Goal: Book appointment/travel/reservation

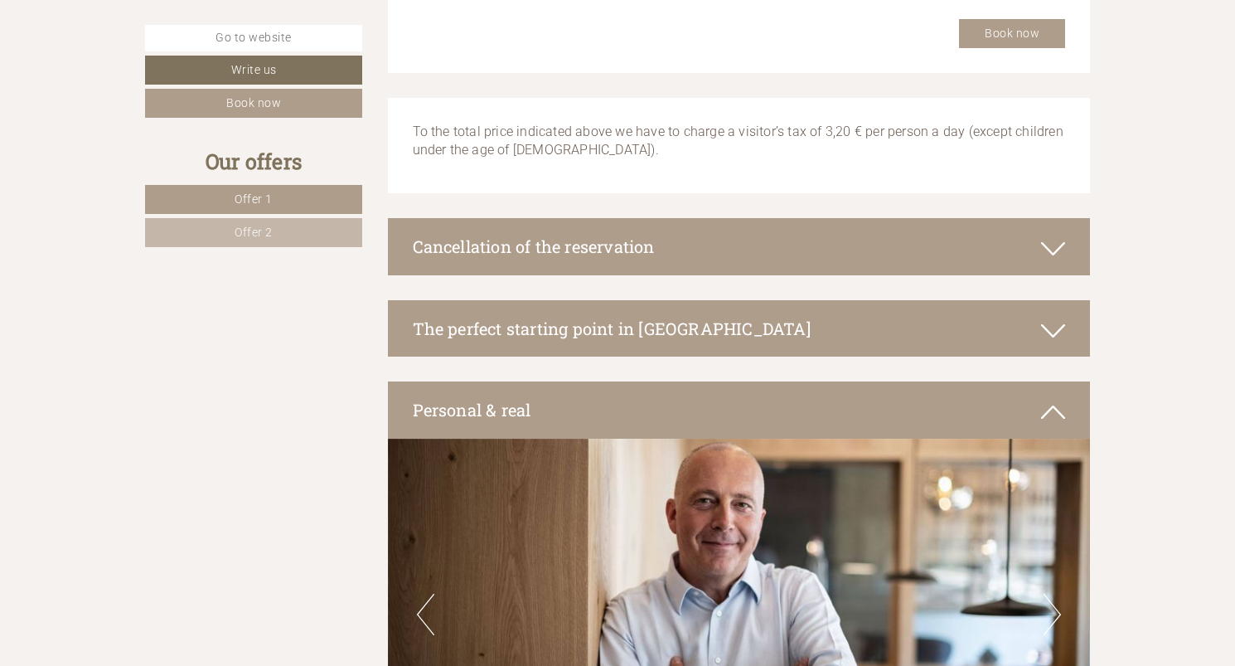
scroll to position [3462, 0]
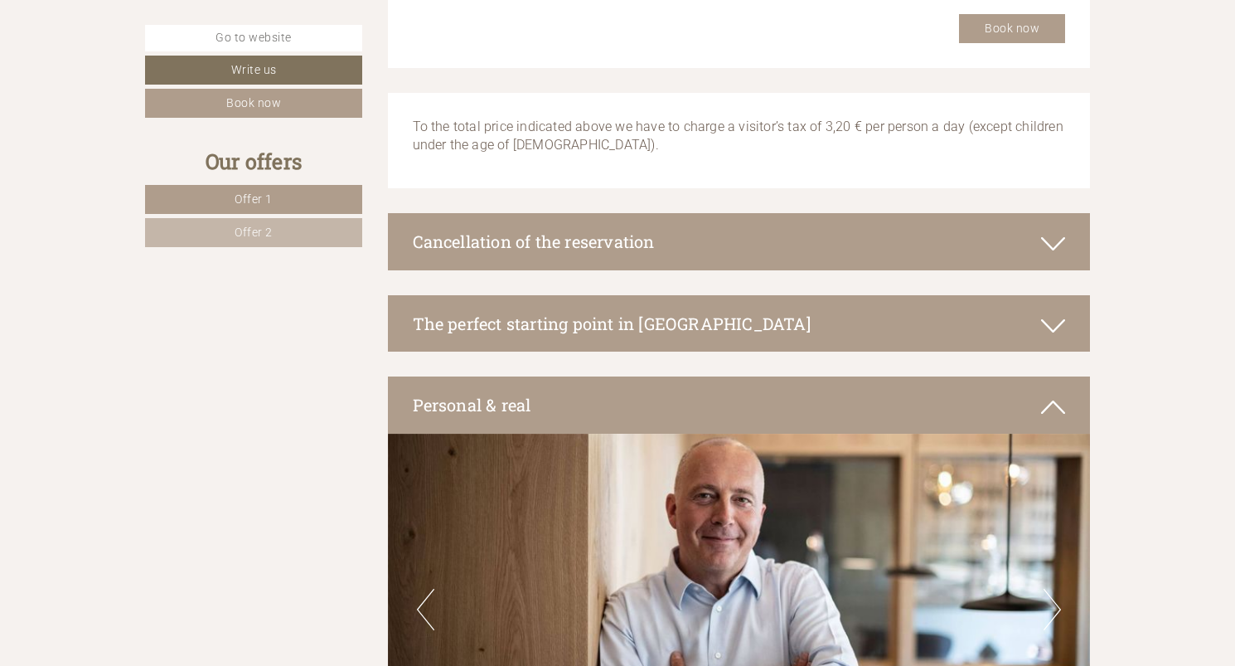
click at [685, 325] on div "The perfect starting point in [GEOGRAPHIC_DATA]" at bounding box center [739, 323] width 703 height 57
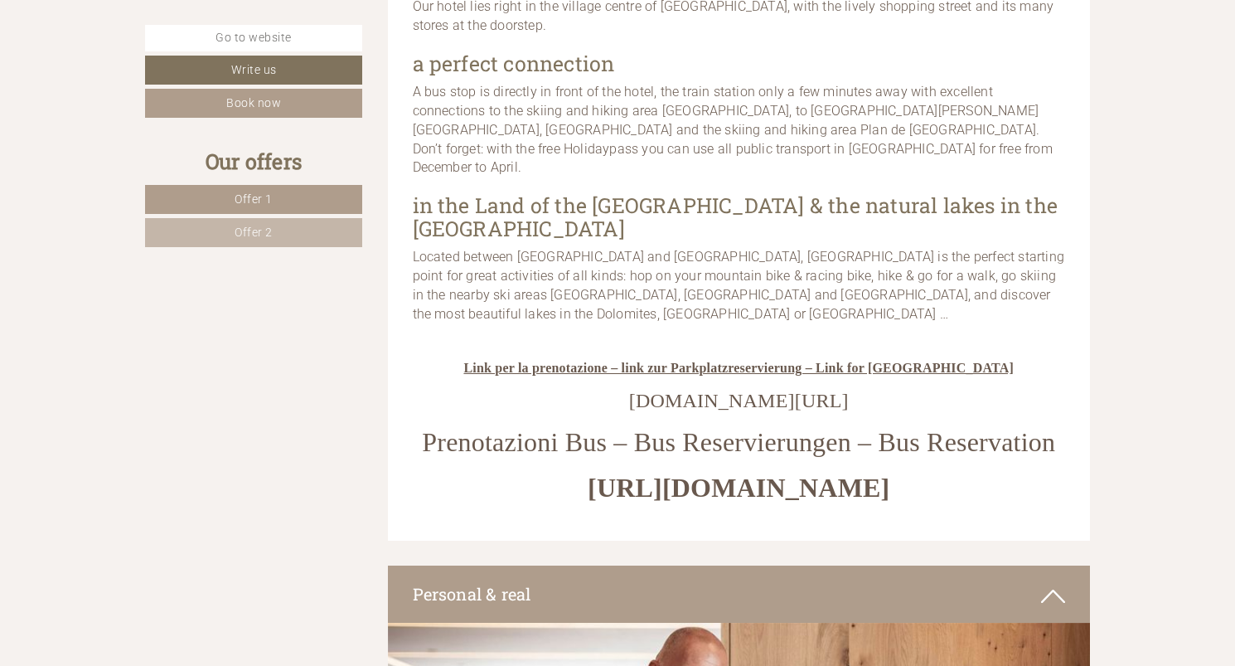
scroll to position [4363, 0]
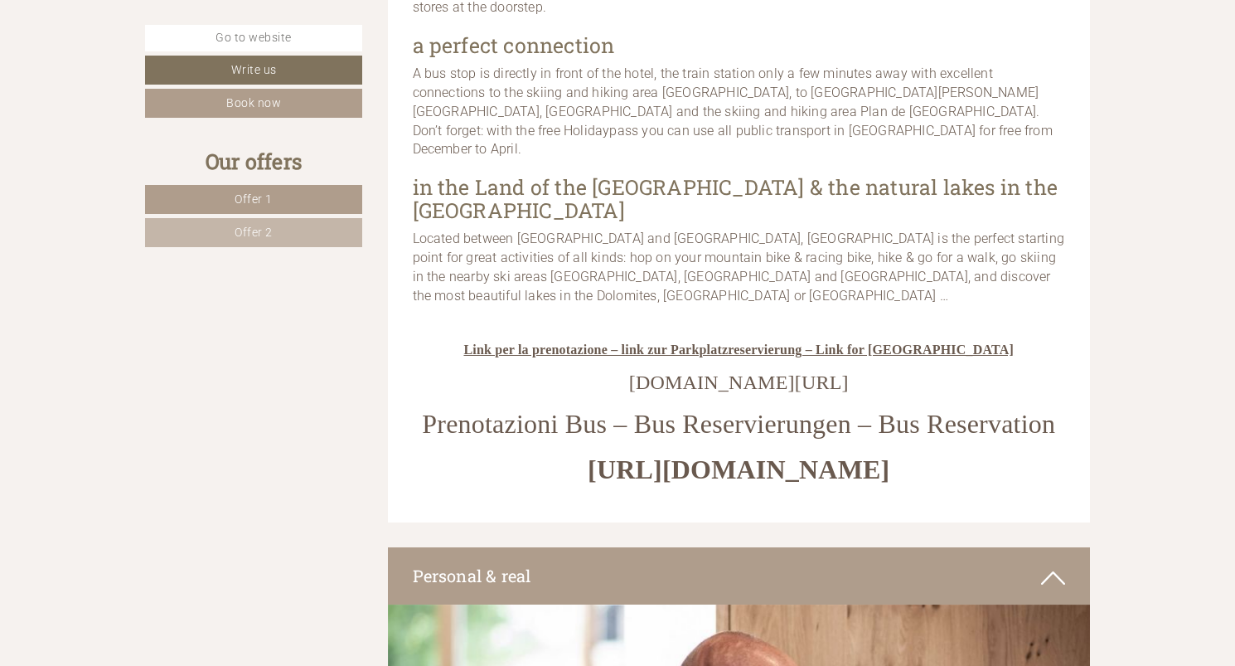
click at [638, 342] on span "Link per la prenotazione – link zur Parkplatzreservierung – Link for [GEOGRAPHI…" at bounding box center [738, 349] width 550 height 14
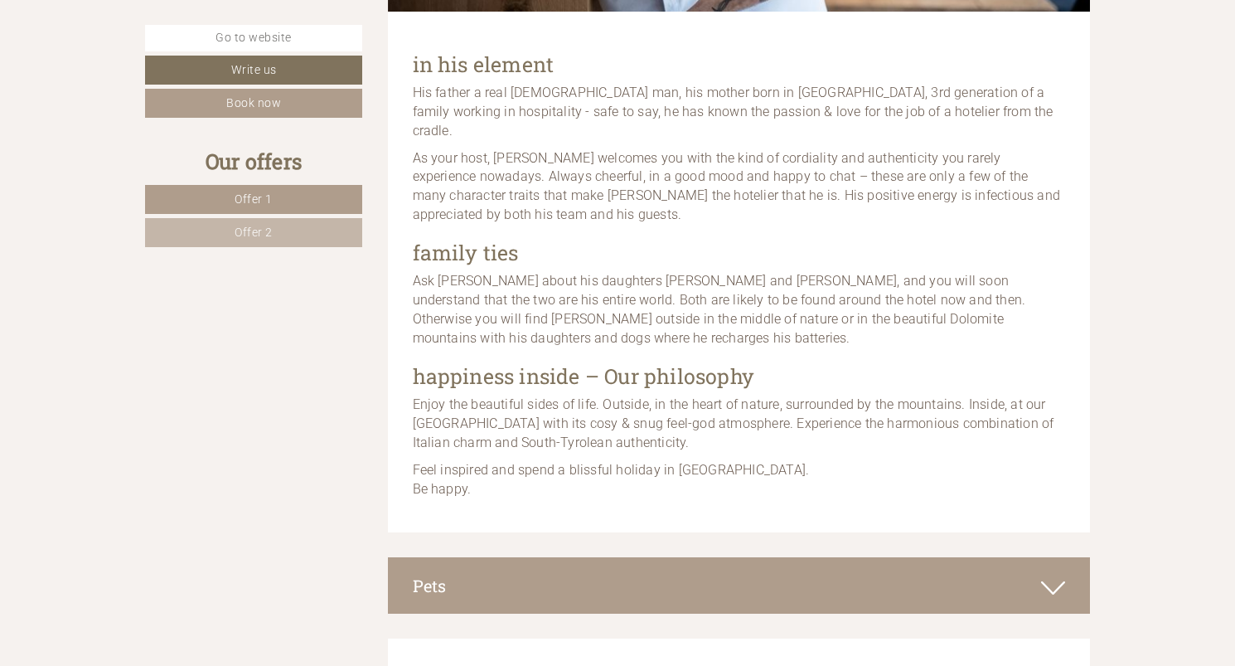
scroll to position [5285, 0]
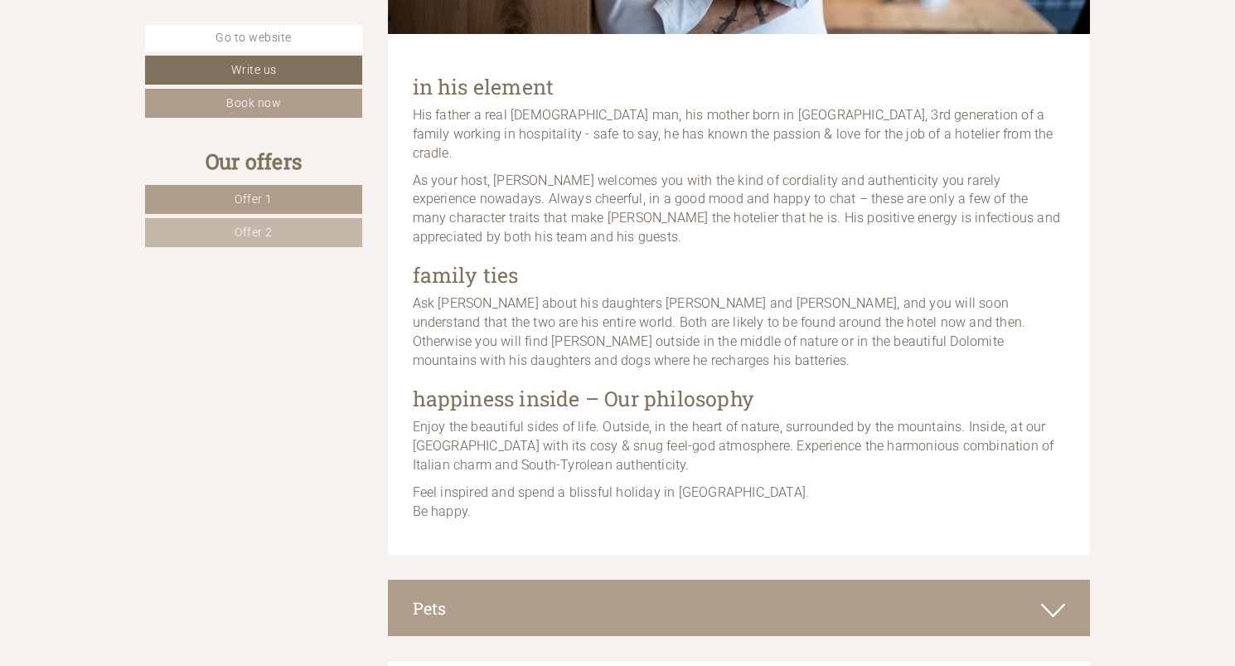
click at [287, 227] on link "Offer 2" at bounding box center [253, 232] width 217 height 29
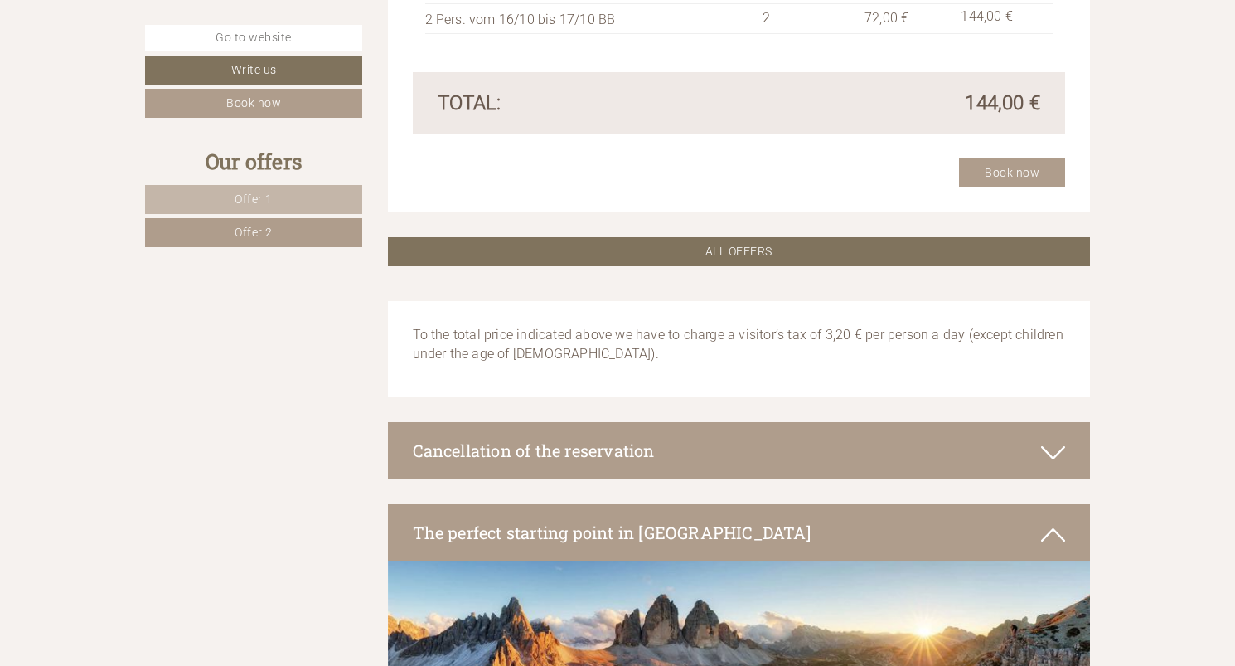
scroll to position [1984, 0]
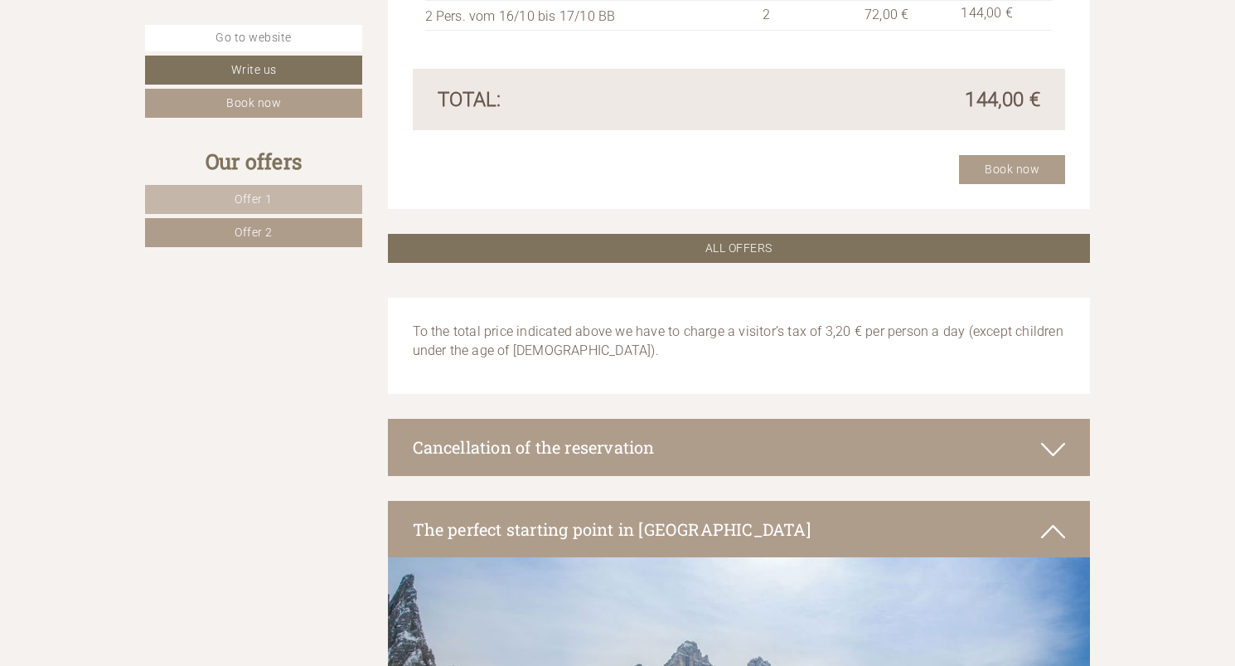
click at [1055, 452] on icon at bounding box center [1053, 449] width 24 height 28
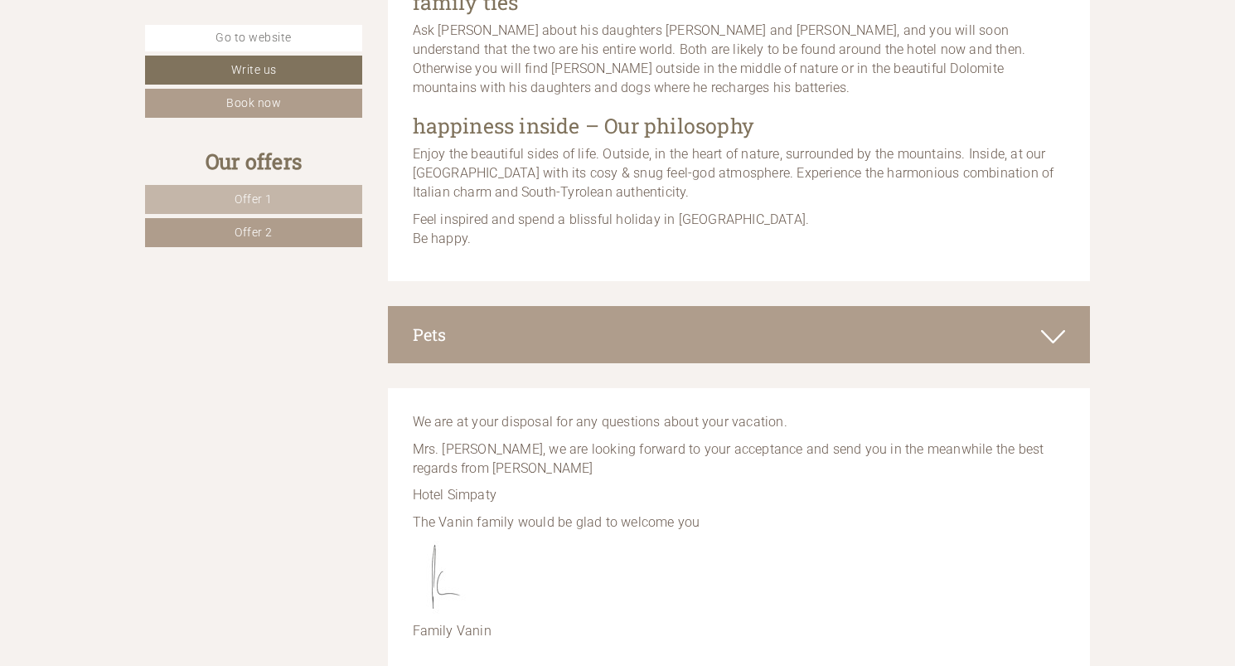
scroll to position [4981, 0]
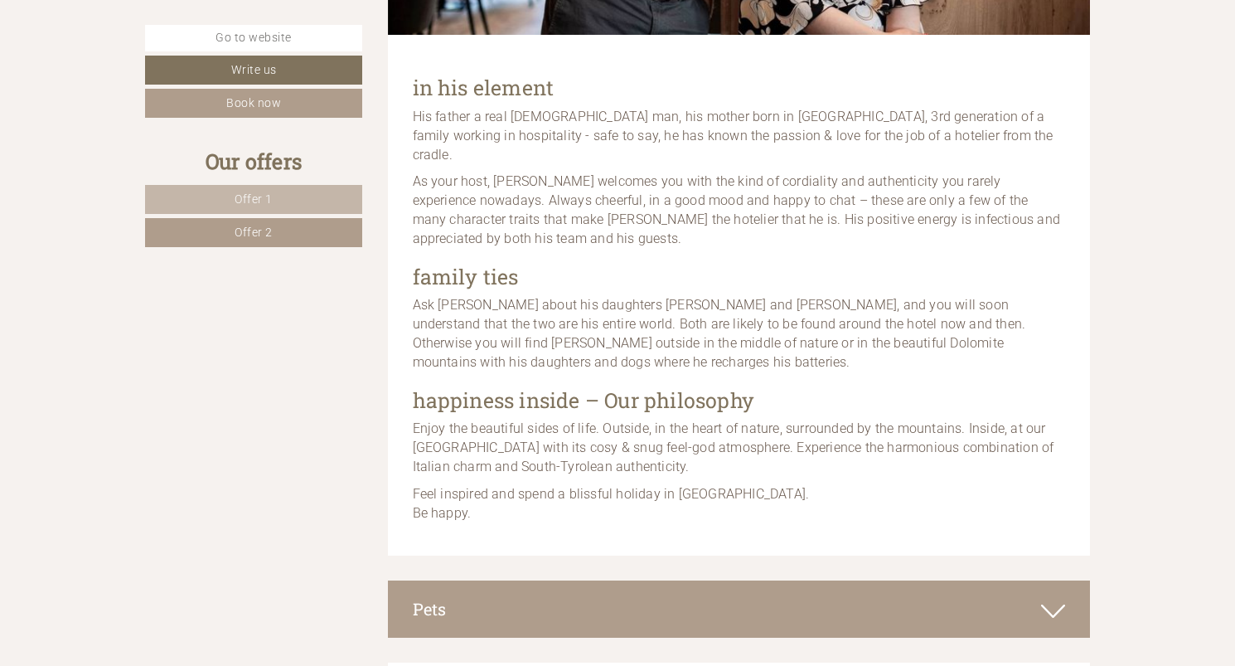
click at [250, 236] on span "Offer 2" at bounding box center [254, 231] width 38 height 13
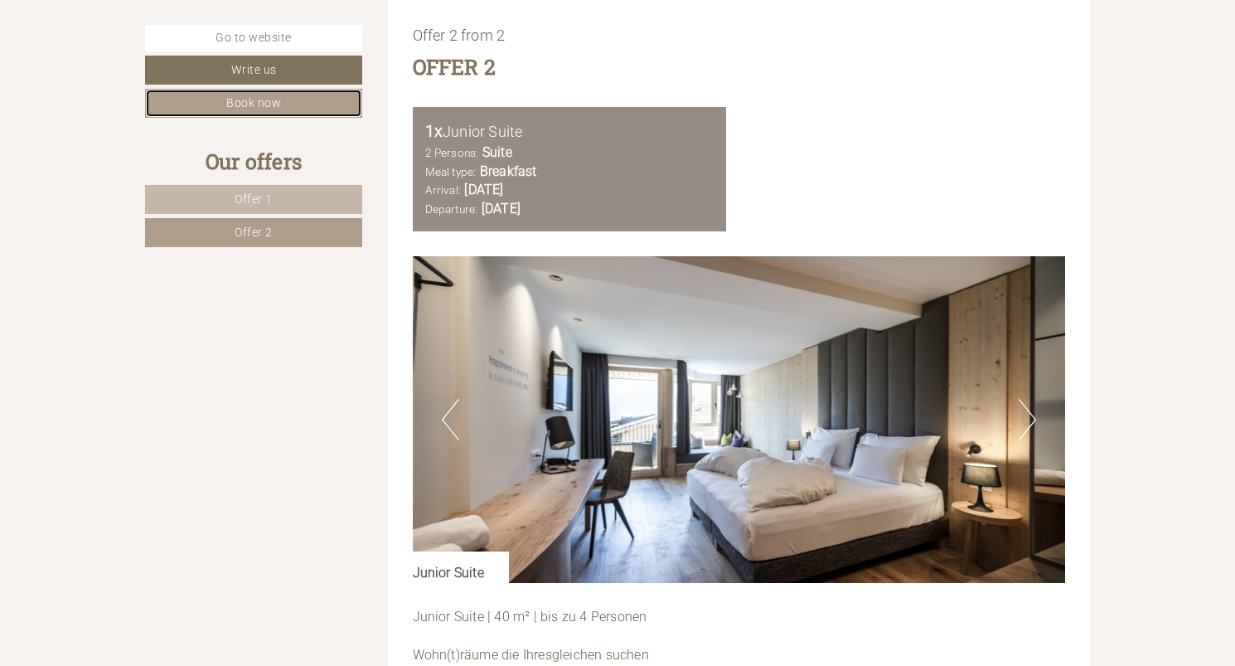
click at [279, 110] on link "Book now" at bounding box center [253, 103] width 217 height 29
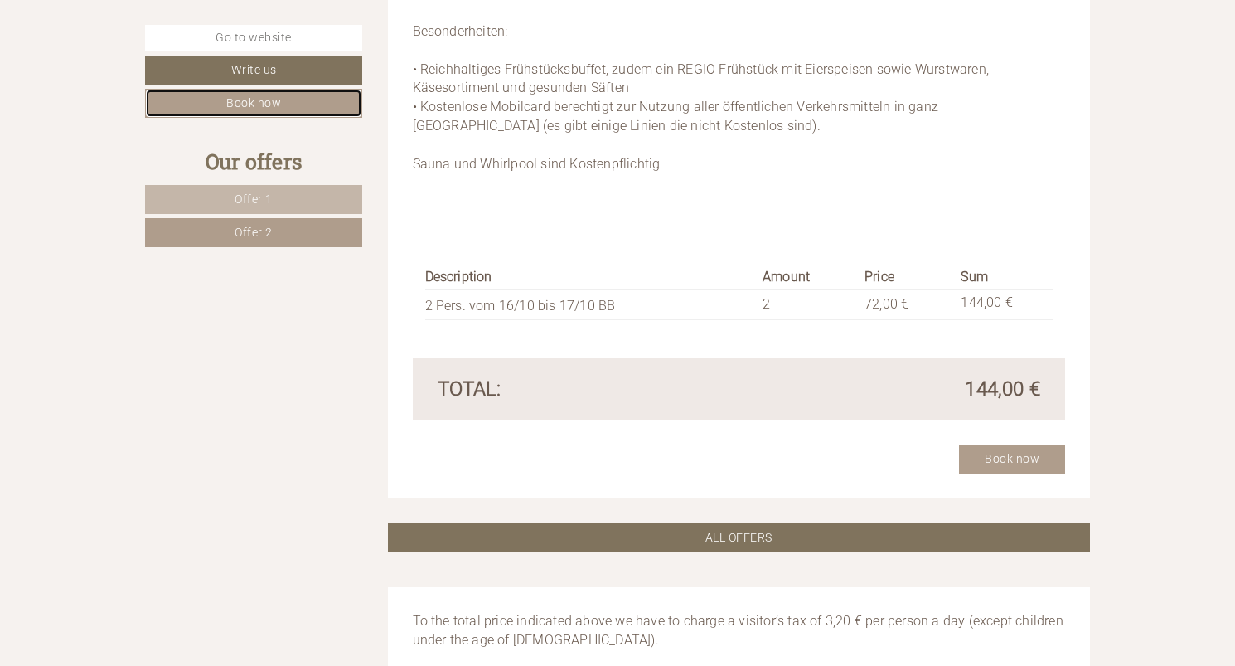
scroll to position [1695, 0]
click at [264, 101] on link "Book now" at bounding box center [253, 103] width 217 height 29
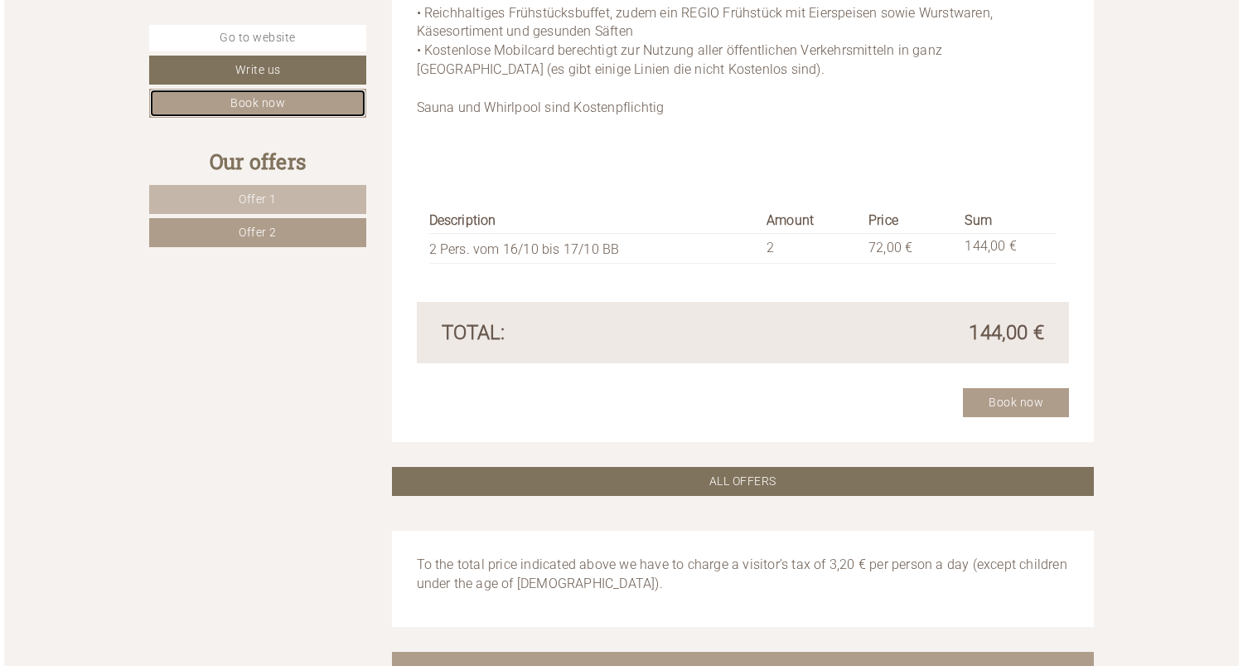
scroll to position [1757, 0]
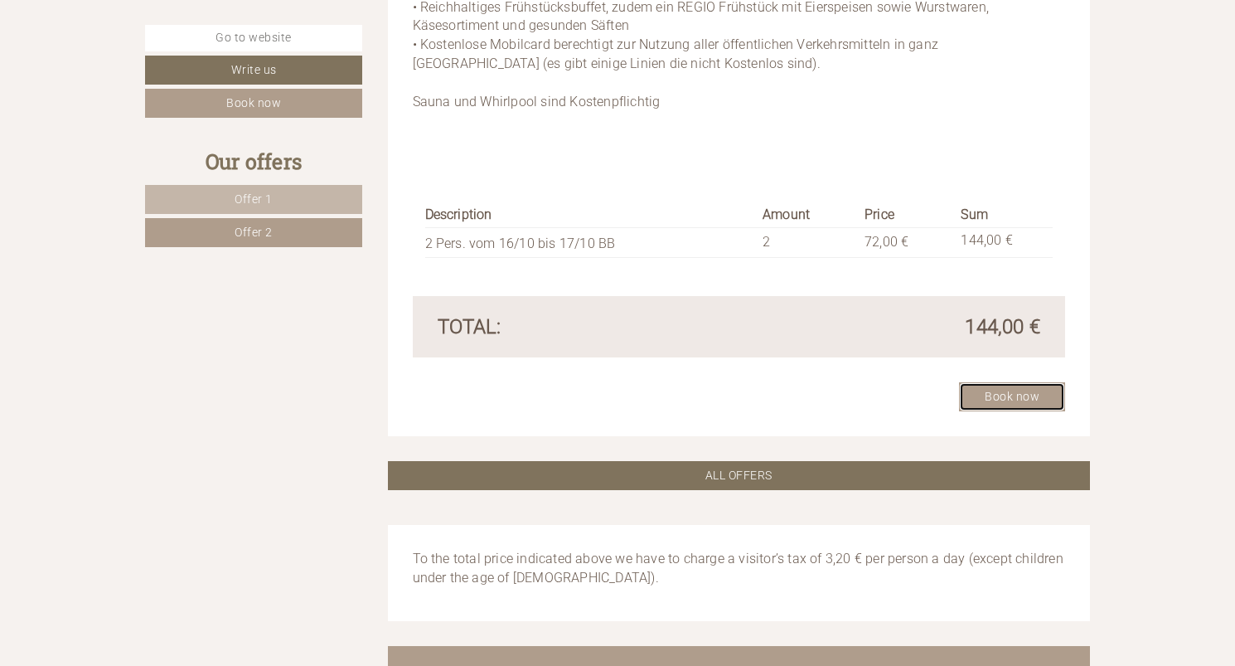
click at [1030, 395] on link "Book now" at bounding box center [1012, 396] width 106 height 29
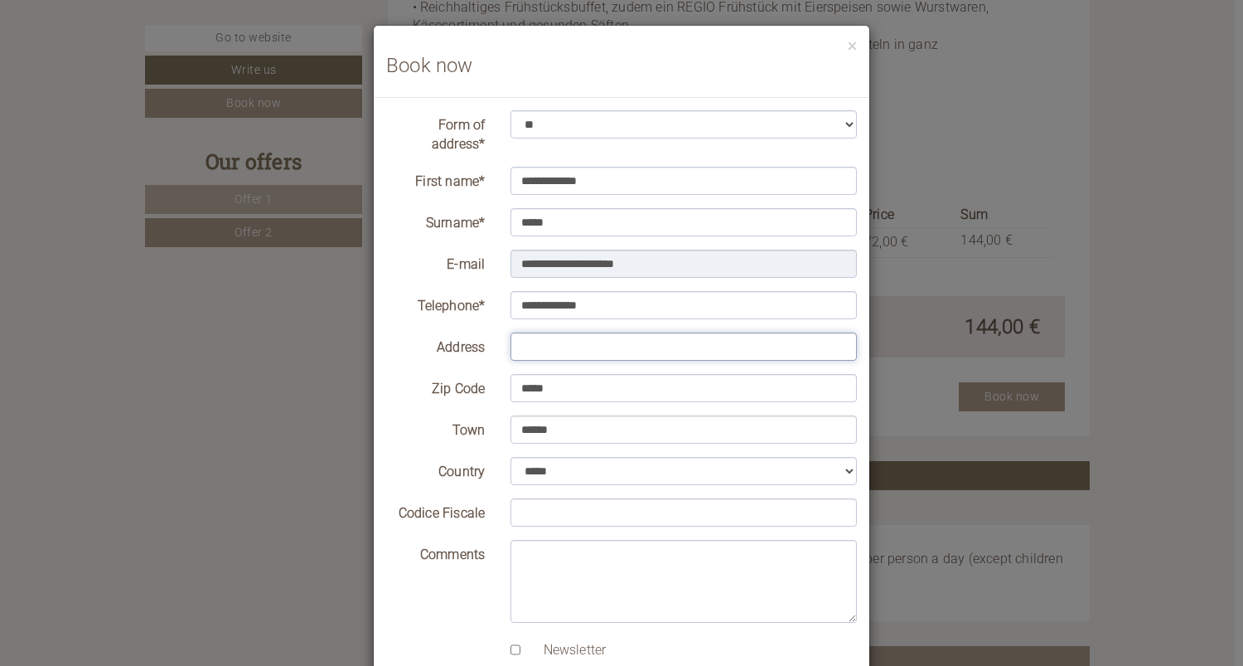
click at [559, 349] on input "Address" at bounding box center [684, 346] width 347 height 28
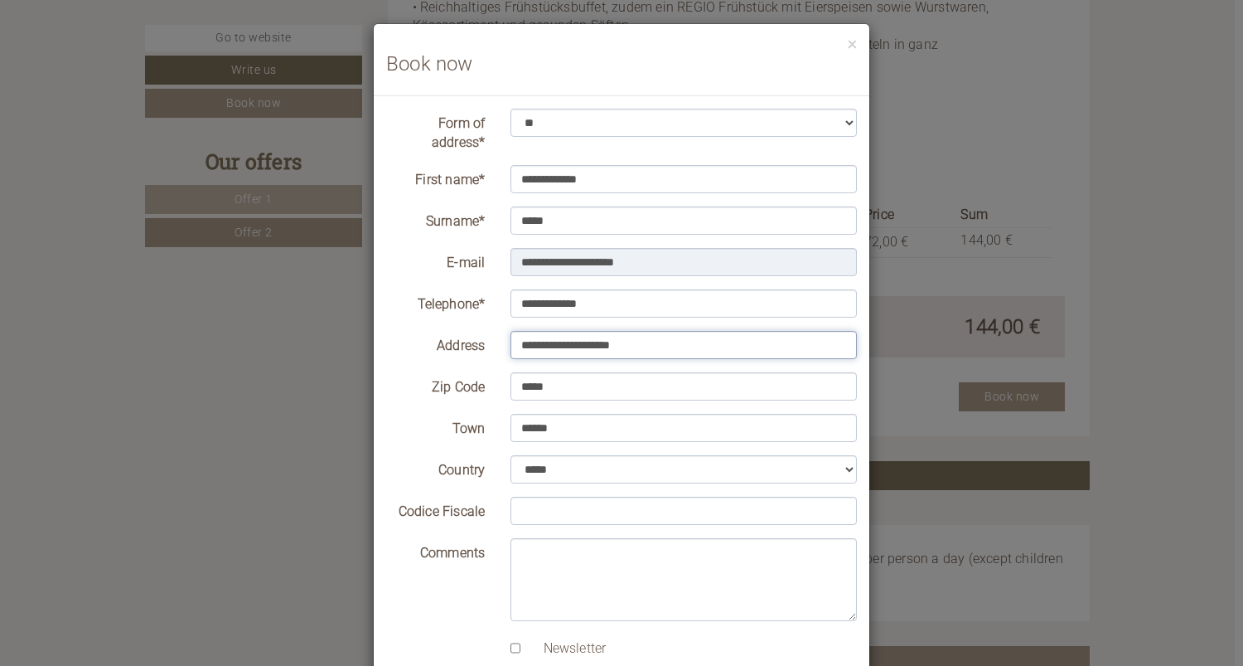
type input "**********"
click at [538, 504] on input "Codice Fiscale" at bounding box center [684, 511] width 347 height 28
type input "*"
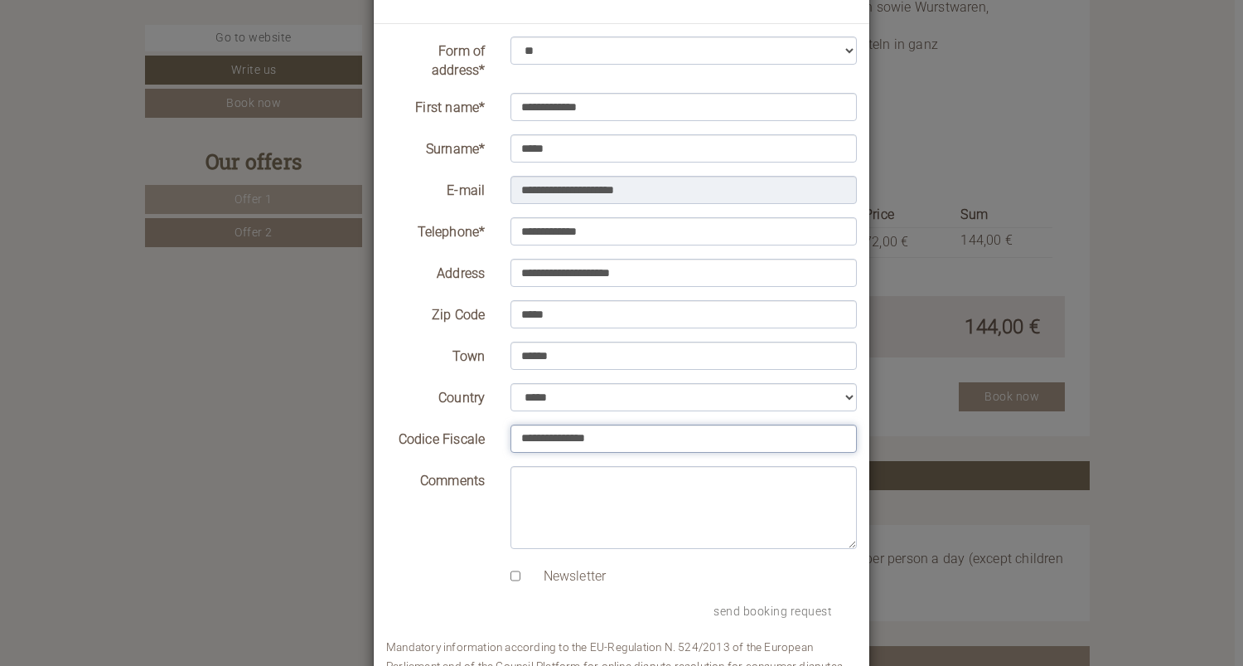
scroll to position [139, 0]
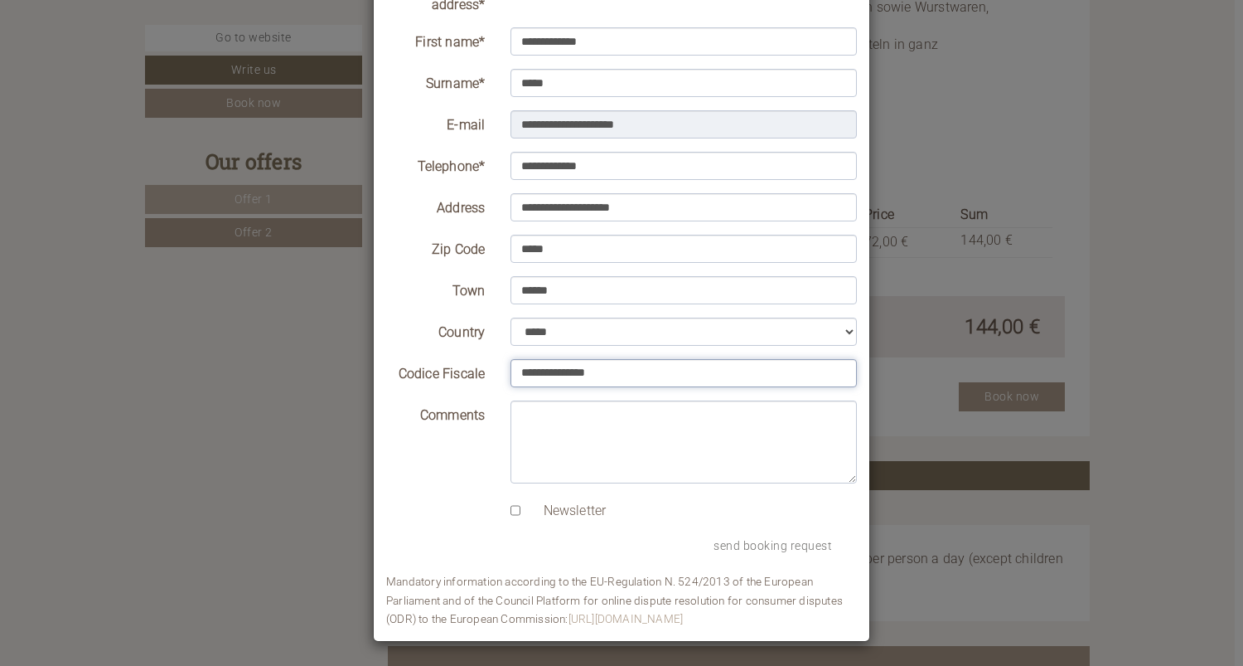
type input "**********"
click at [570, 425] on textarea "Comments" at bounding box center [684, 441] width 347 height 83
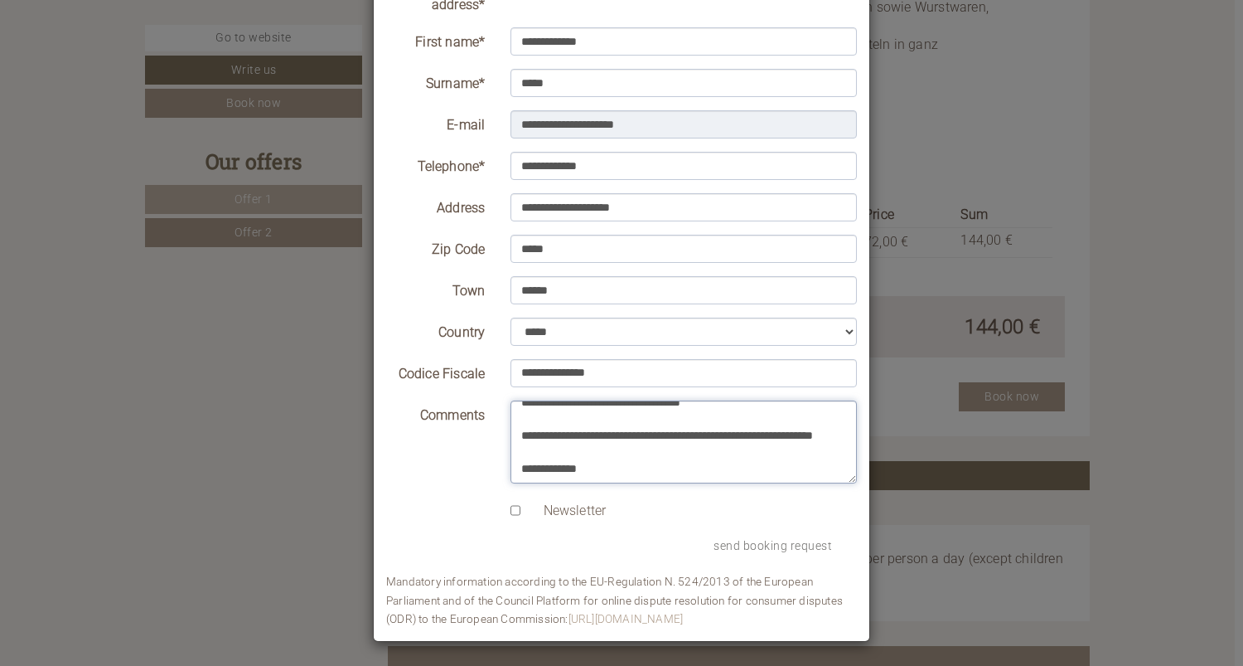
scroll to position [61, 0]
type textarea "**********"
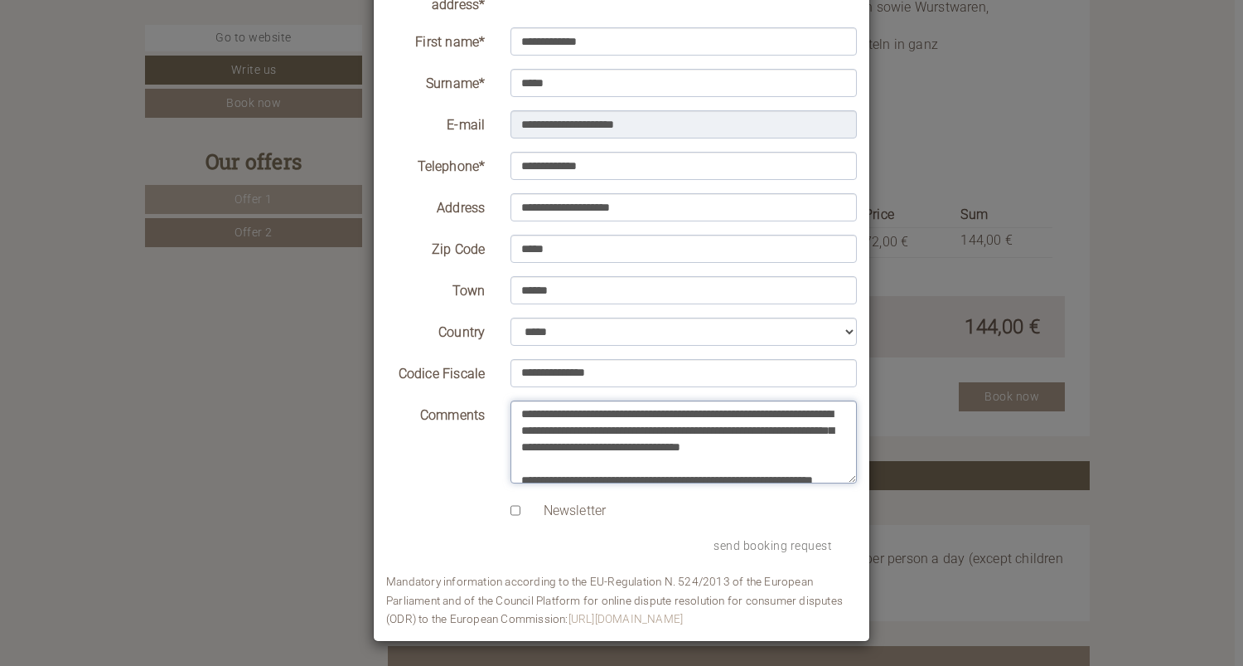
drag, startPoint x: 693, startPoint y: 476, endPoint x: 497, endPoint y: 389, distance: 214.1
click at [489, 382] on form "**********" at bounding box center [621, 299] width 471 height 657
click at [397, 544] on div "send booking request" at bounding box center [622, 546] width 496 height 27
click at [779, 545] on button "send booking request" at bounding box center [773, 546] width 168 height 27
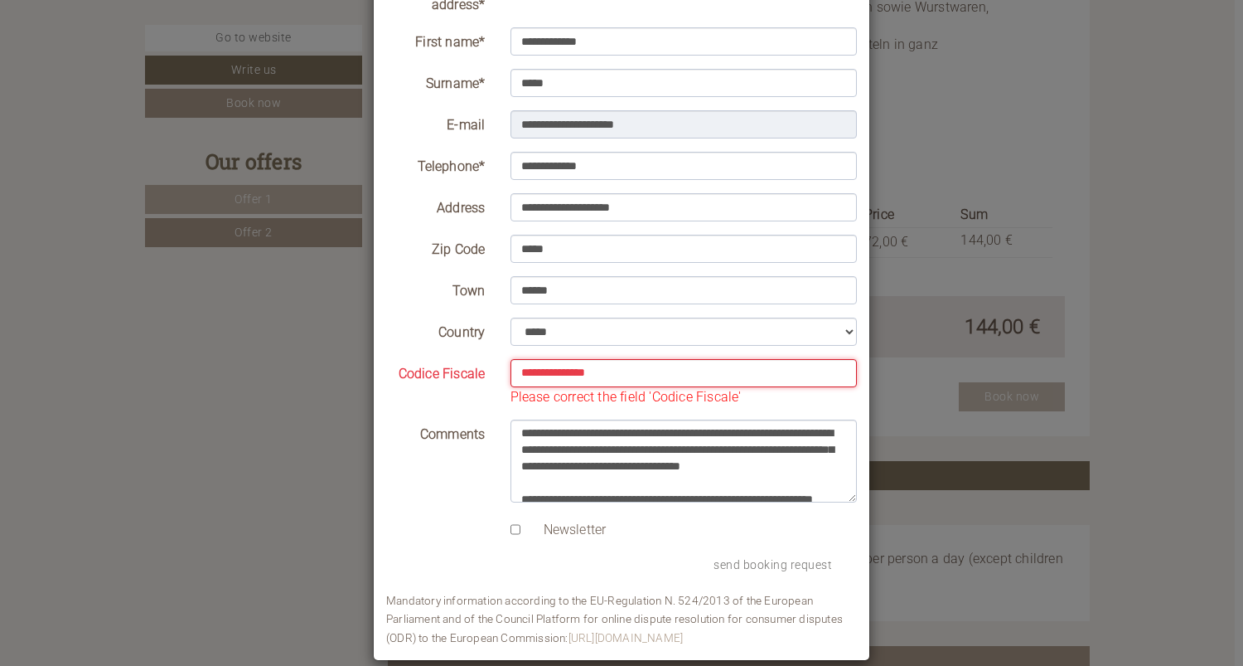
click at [613, 371] on input "**********" at bounding box center [684, 373] width 347 height 28
type input "**********"
click at [463, 535] on div "Newsletter" at bounding box center [622, 527] width 496 height 25
click at [731, 565] on button "send booking request" at bounding box center [773, 565] width 168 height 27
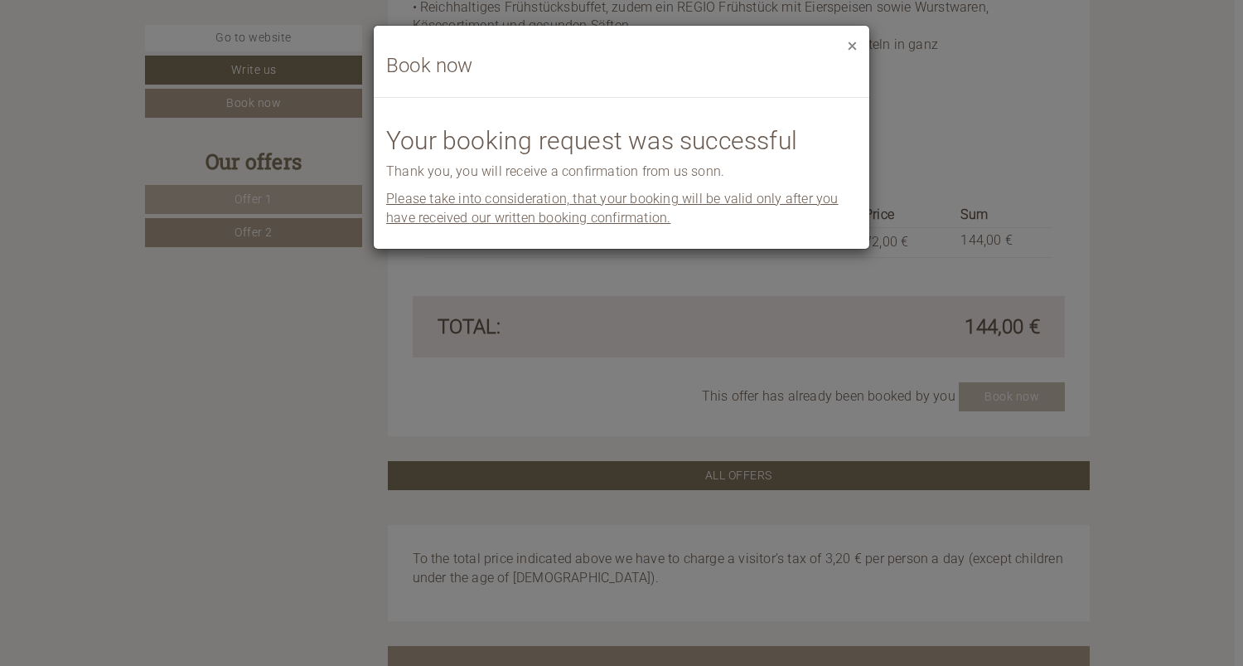
click at [851, 50] on button "×" at bounding box center [852, 44] width 9 height 17
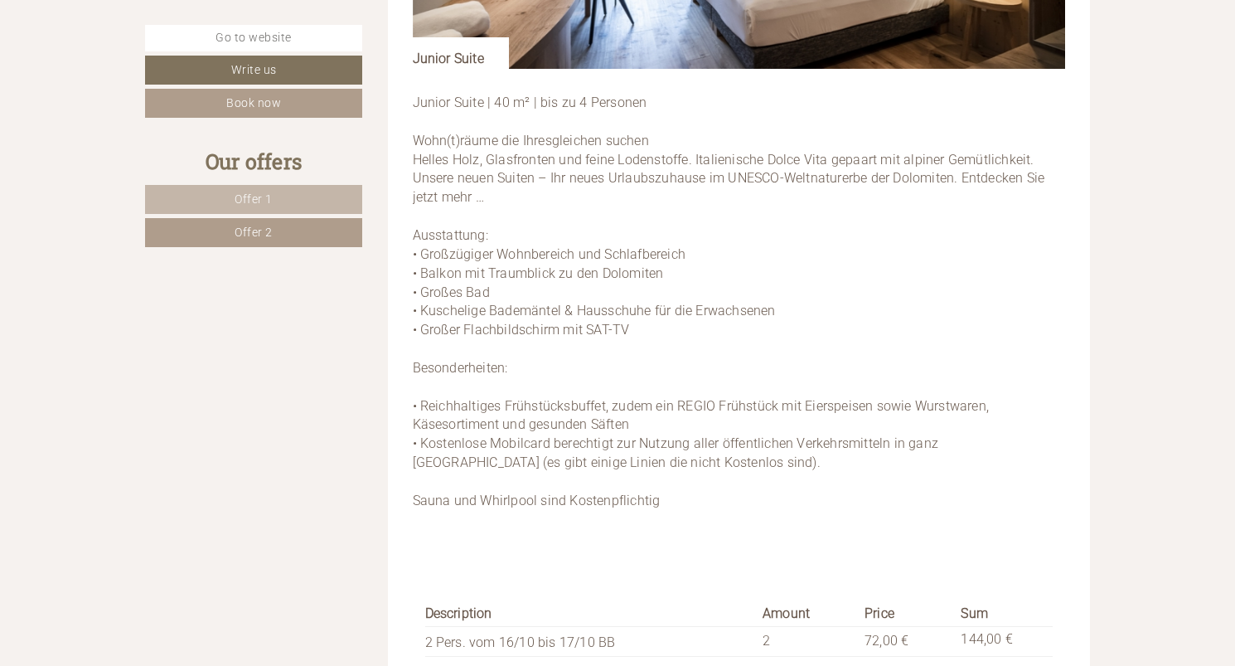
scroll to position [1323, 0]
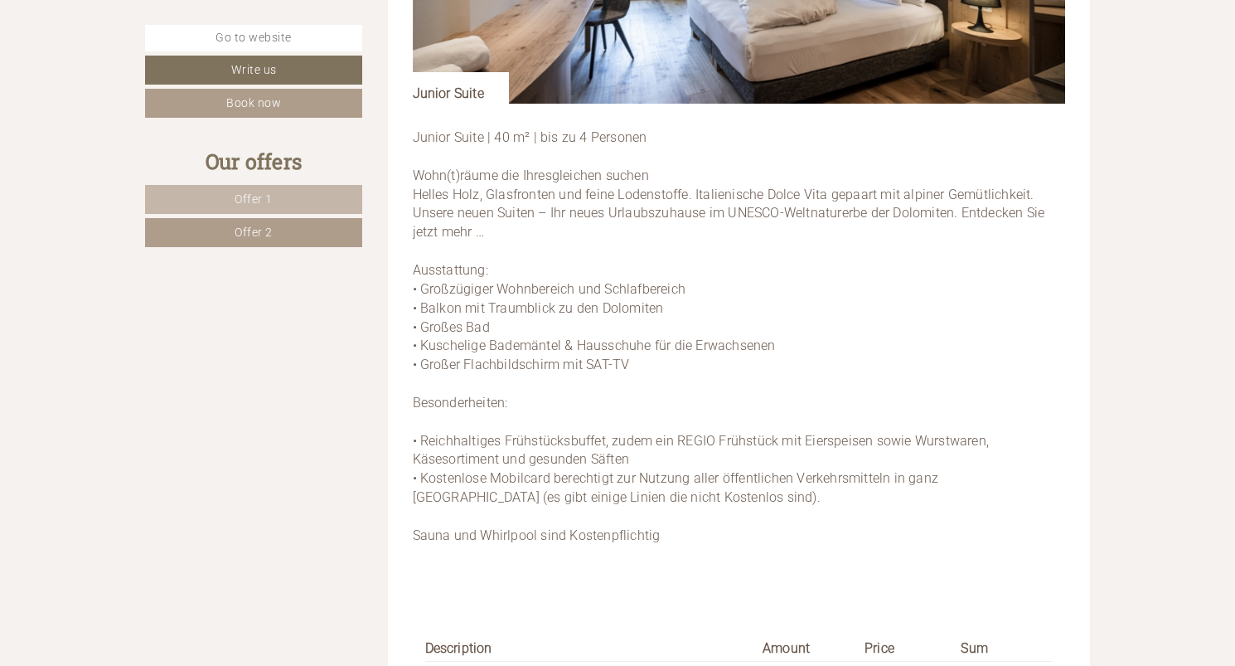
click at [425, 136] on p "Junior Suite | 40 m² | bis zu 4 Personen Wohn(t)räume die Ihresgleichen suchen …" at bounding box center [739, 345] width 653 height 435
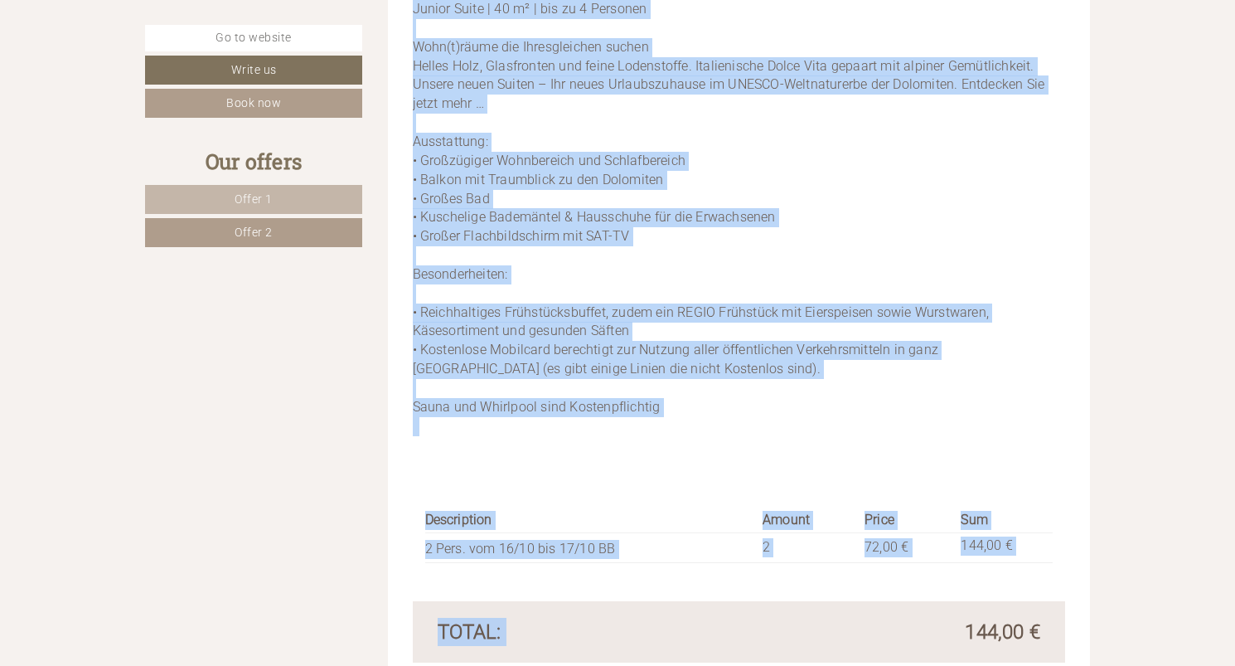
scroll to position [1476, 0]
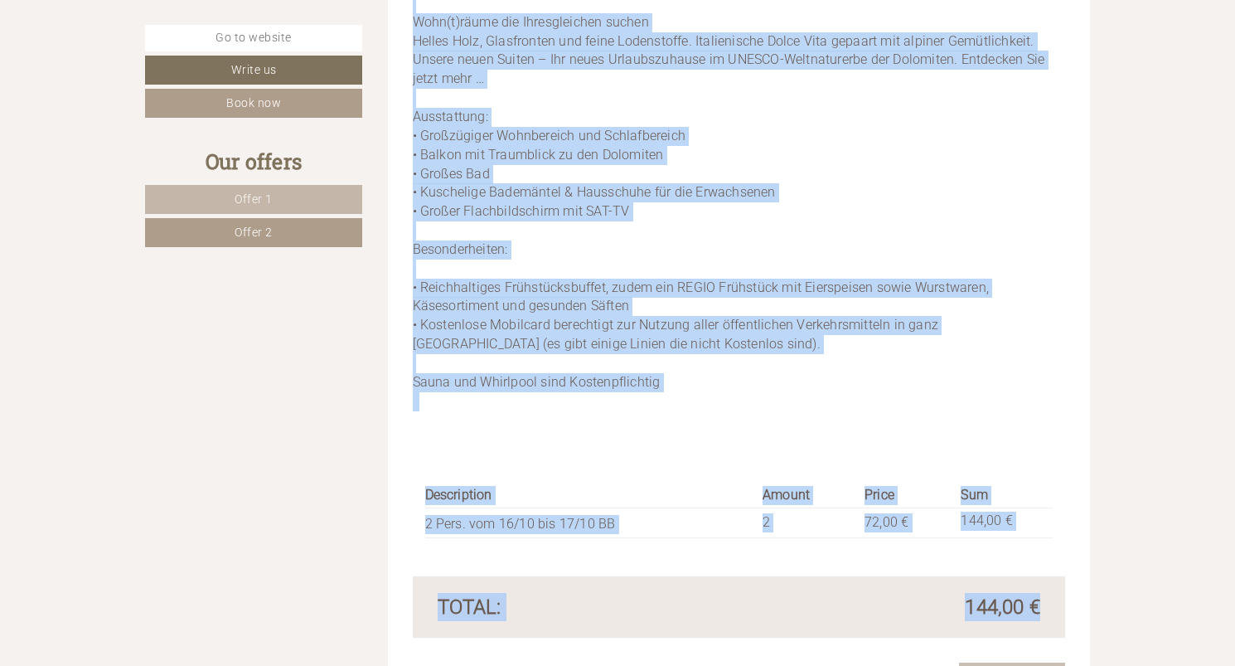
drag, startPoint x: 416, startPoint y: 140, endPoint x: 1039, endPoint y: 606, distance: 777.6
click at [1039, 606] on div "Offer 2 from 2 Offer 2 1x Junior Suite 2 Persons: Suite Meal type: Breakfast Ar…" at bounding box center [739, 42] width 703 height 1350
copy div "Loremi Dolor | 06 s² | ame co 9 Adipisci Elit(s)doeiu tem Incididuntutl etdolo …"
click at [744, 455] on div "Description Amount Price Sum 2 Pers. vom 16/10 bis 17/10 BB 2 72,00 € 144,00 €" at bounding box center [739, 510] width 653 height 133
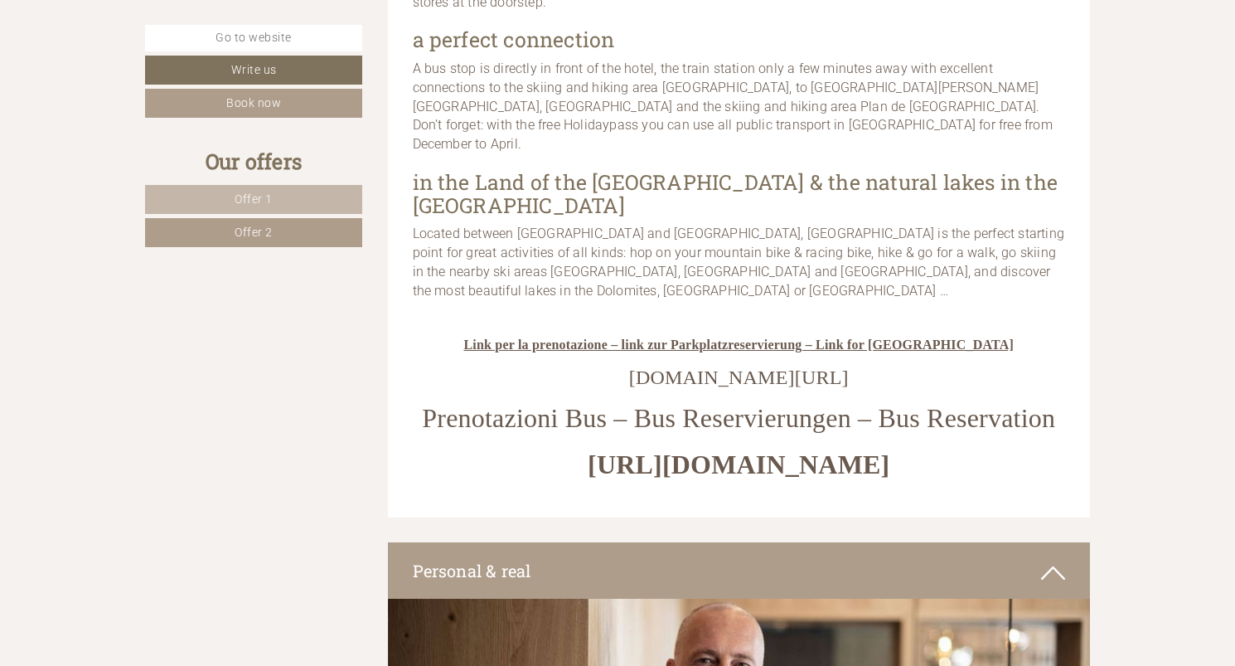
scroll to position [4085, 0]
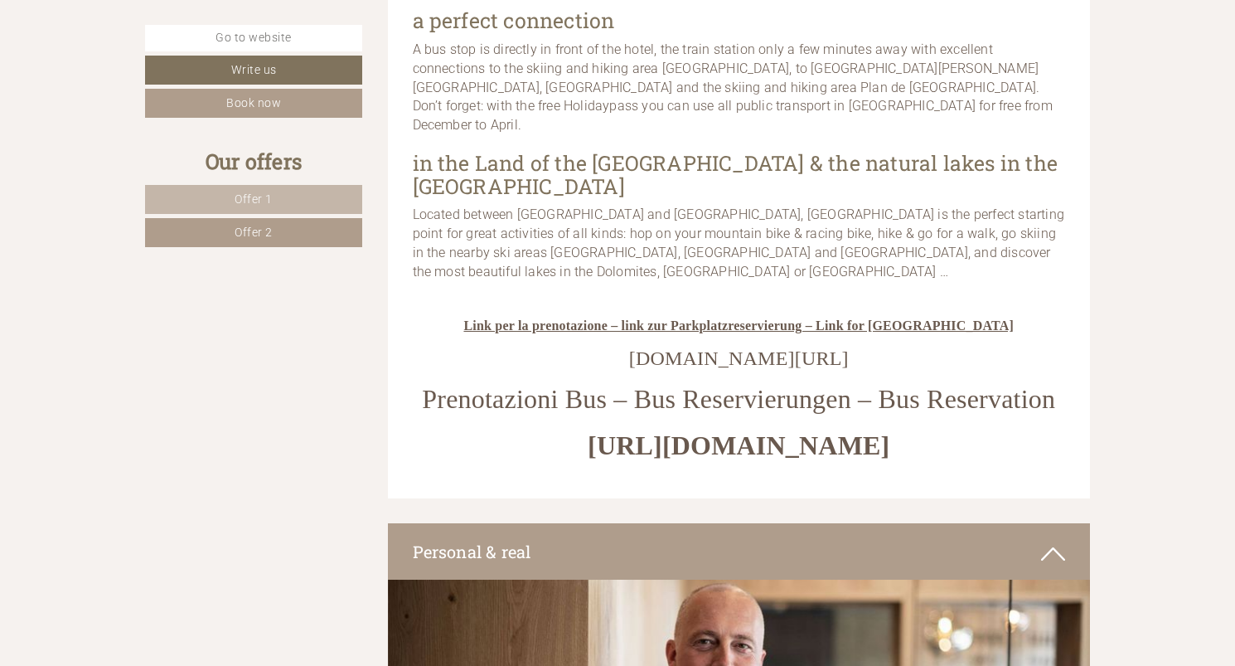
click at [631, 430] on span "[URL][DOMAIN_NAME]" at bounding box center [739, 445] width 302 height 30
click at [776, 430] on span "[URL][DOMAIN_NAME]" at bounding box center [739, 445] width 302 height 30
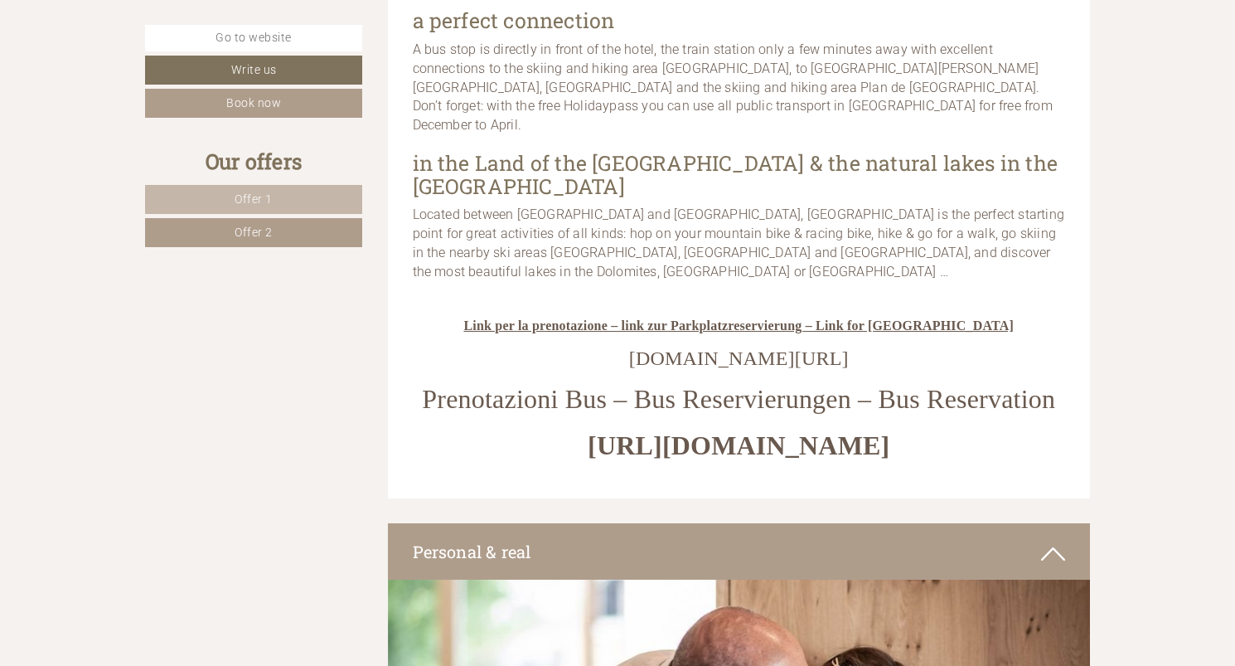
drag, startPoint x: 541, startPoint y: 429, endPoint x: 939, endPoint y: 424, distance: 398.8
click at [890, 430] on span "[URL][DOMAIN_NAME]" at bounding box center [739, 445] width 302 height 30
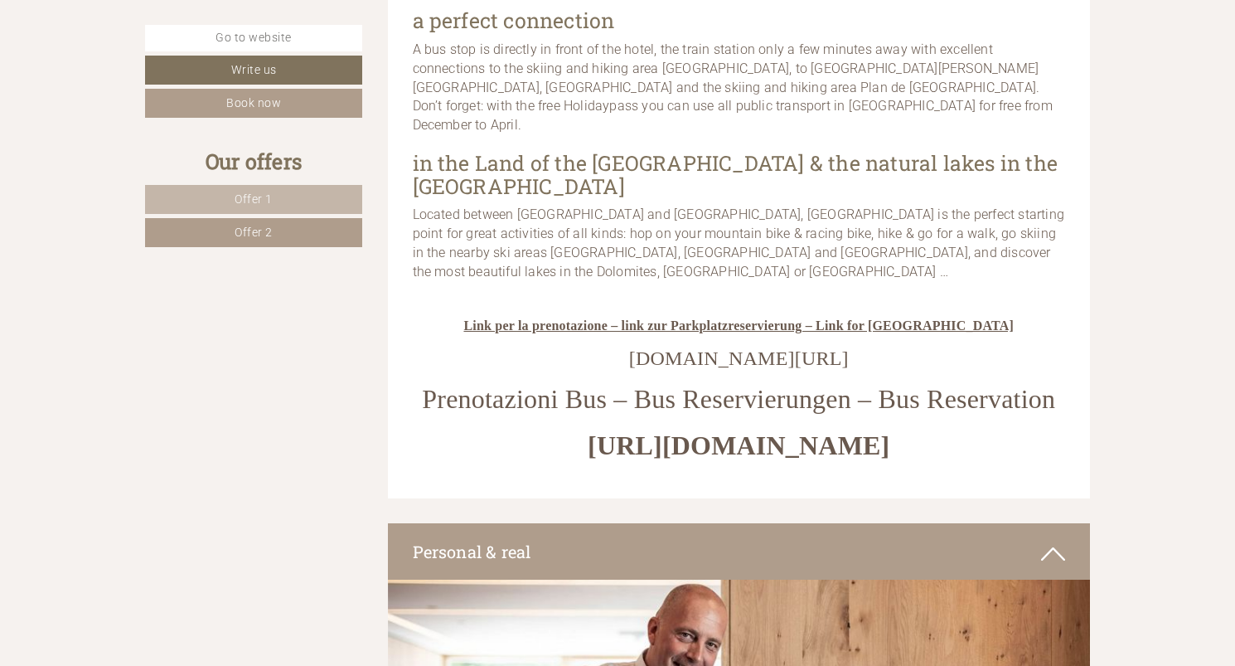
copy span "[URL][DOMAIN_NAME]"
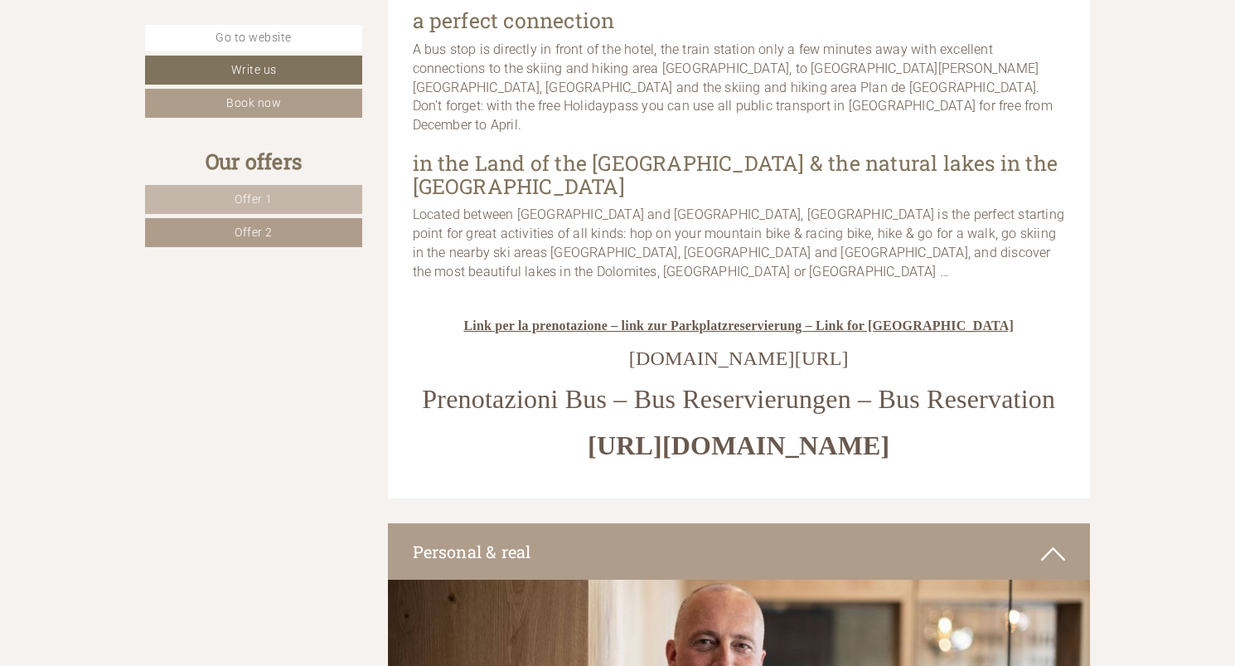
scroll to position [4090, 0]
